Goal: Find specific page/section: Find specific page/section

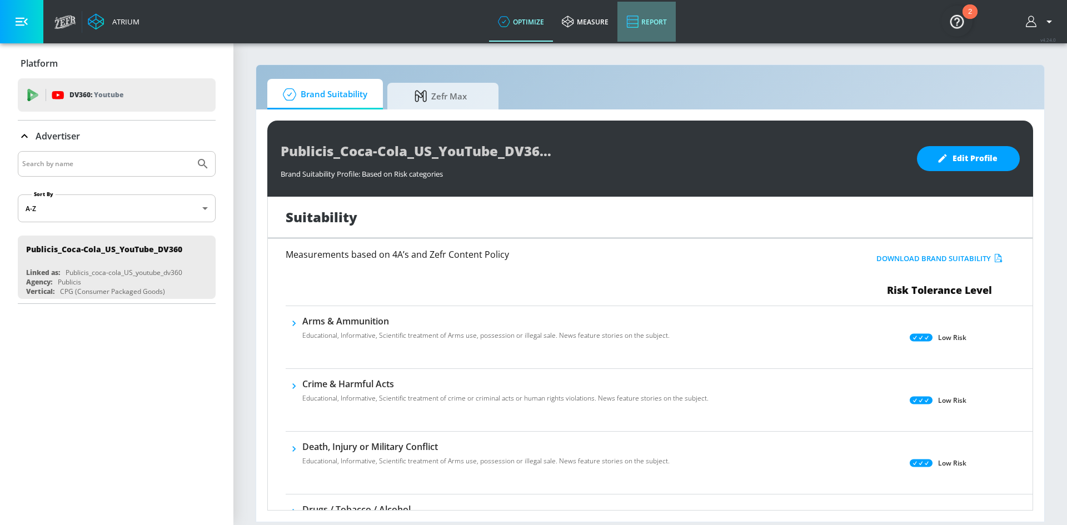
click at [657, 21] on link "Report" at bounding box center [647, 22] width 58 height 40
click at [965, 22] on img "Open Resource Center, 2 new notifications" at bounding box center [957, 21] width 31 height 31
